Goal: Transaction & Acquisition: Obtain resource

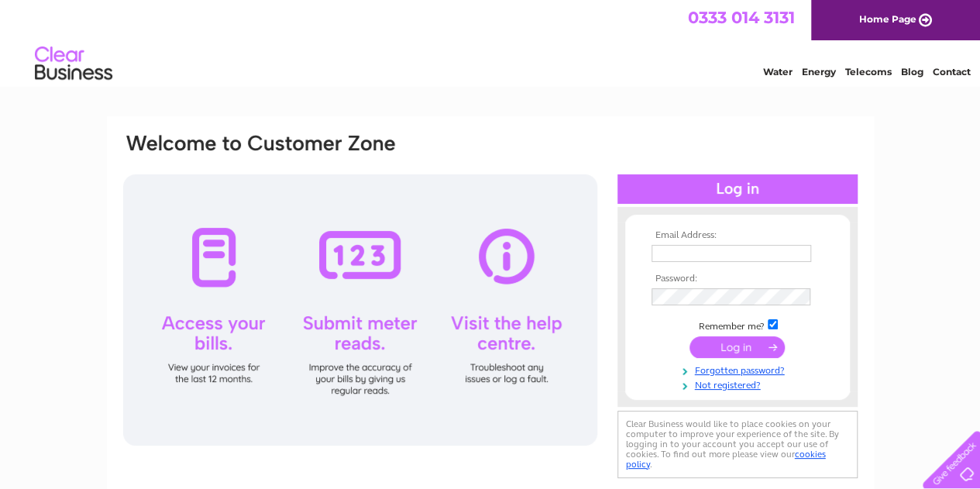
type input "hello@freestatekitchen.co.uk"
click at [741, 343] on input "submit" at bounding box center [737, 347] width 95 height 22
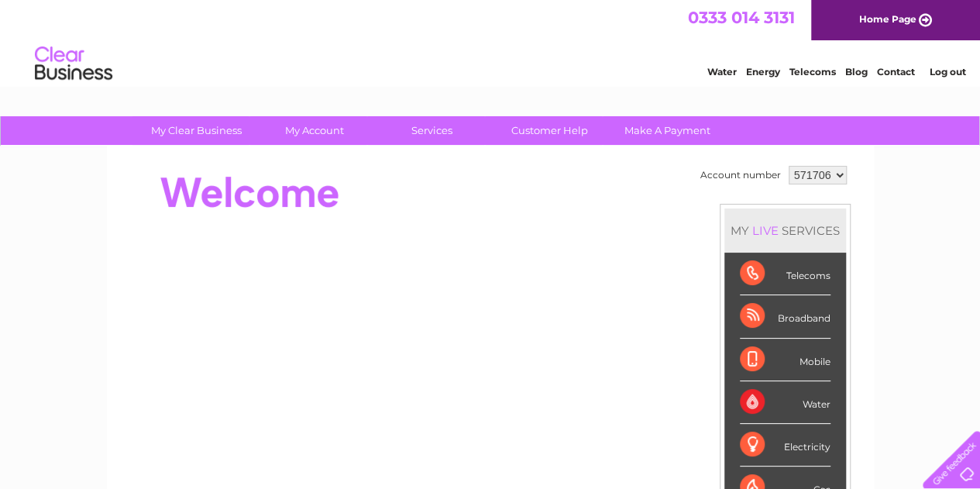
click at [741, 343] on div "Mobile" at bounding box center [785, 360] width 91 height 43
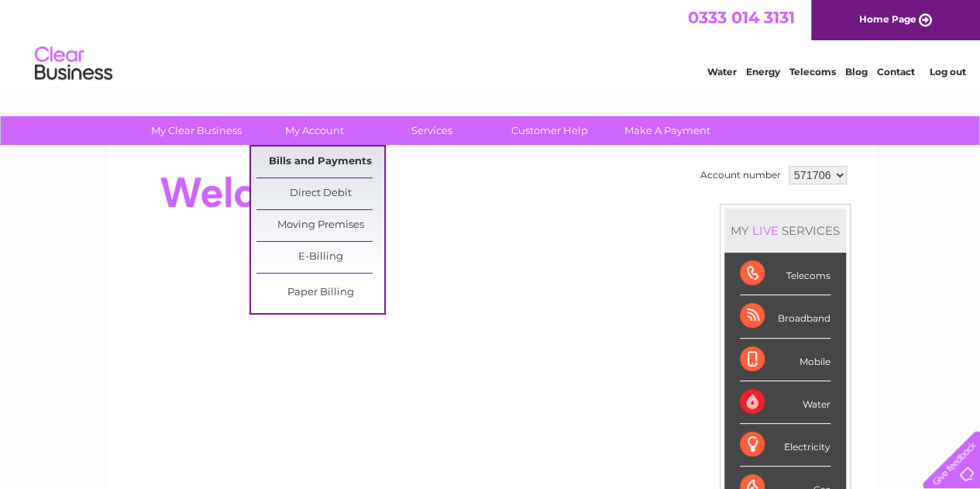
click at [327, 159] on link "Bills and Payments" at bounding box center [320, 161] width 128 height 31
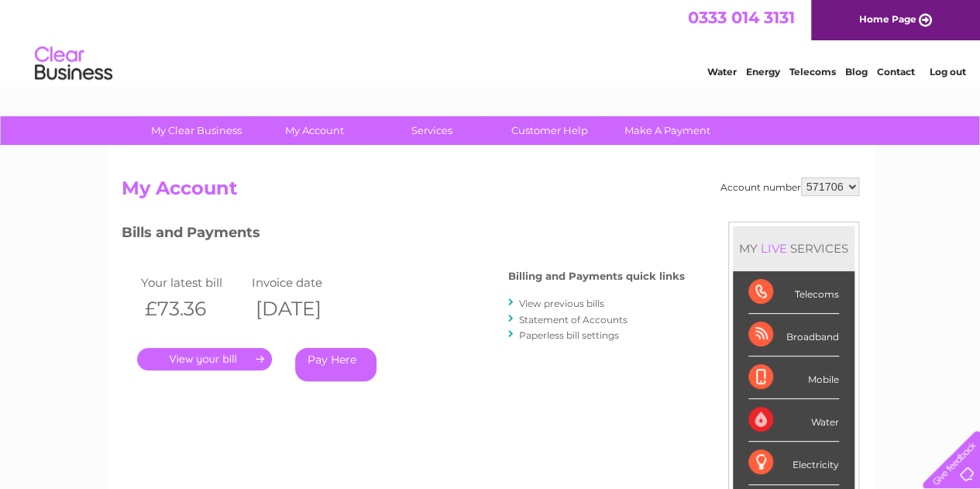
click at [547, 308] on link "View previous bills" at bounding box center [561, 304] width 85 height 12
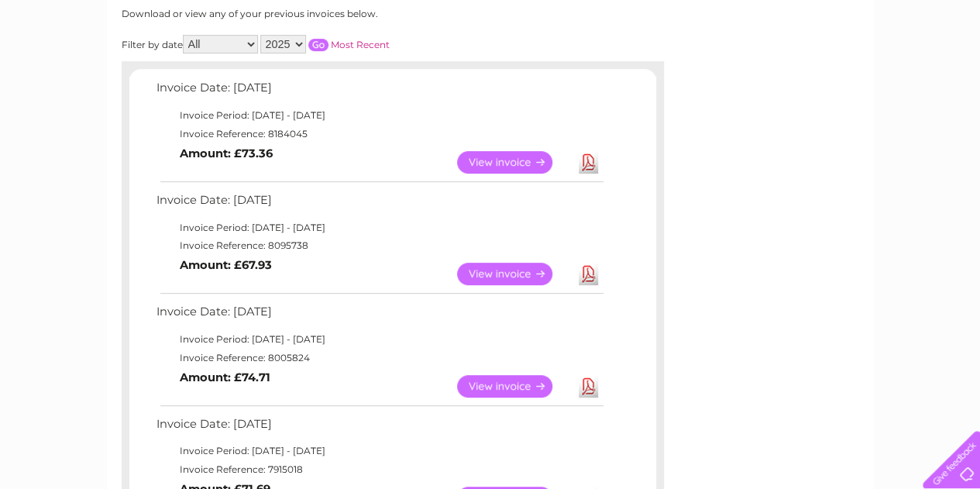
scroll to position [279, 0]
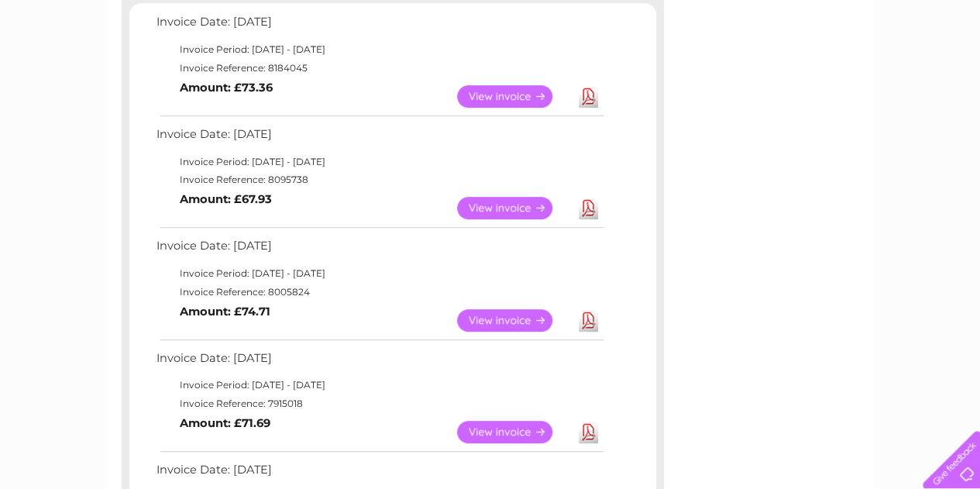
click at [593, 322] on link "Download" at bounding box center [588, 320] width 19 height 22
